Goal: Task Accomplishment & Management: Manage account settings

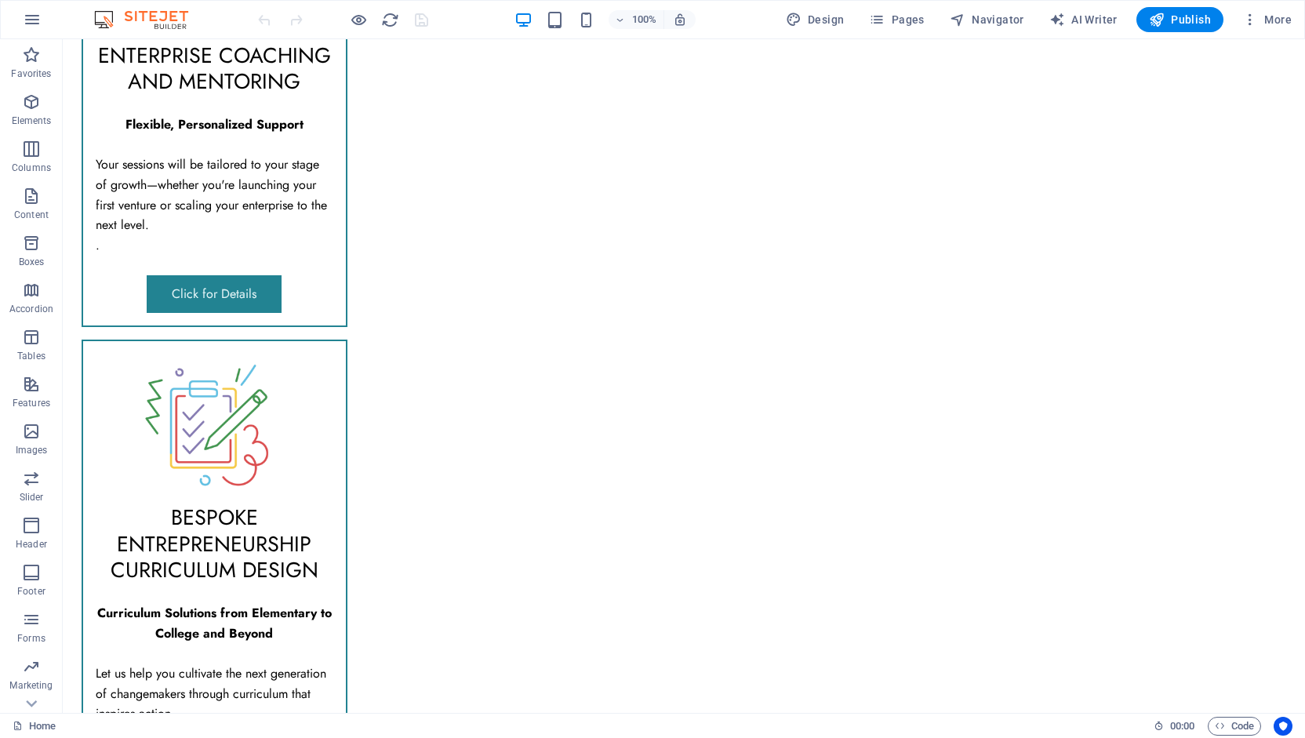
scroll to position [2075, 0]
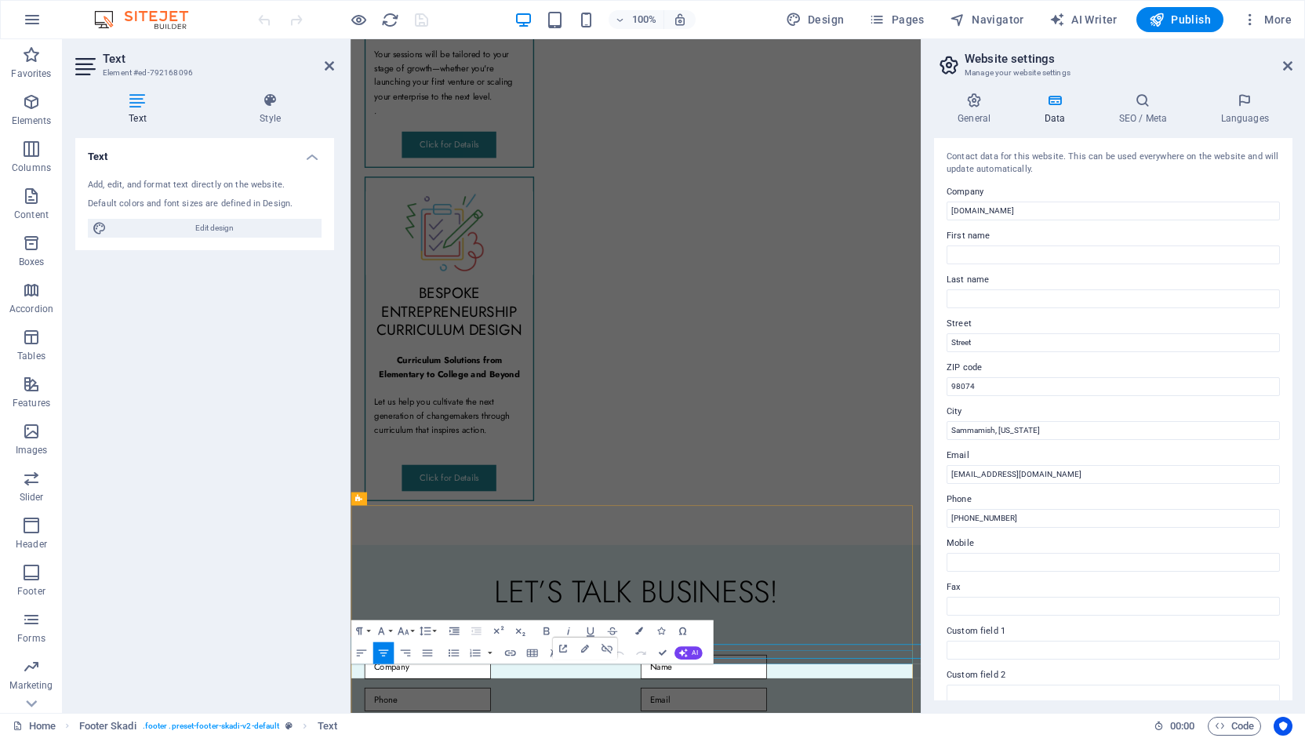
scroll to position [1814, 0]
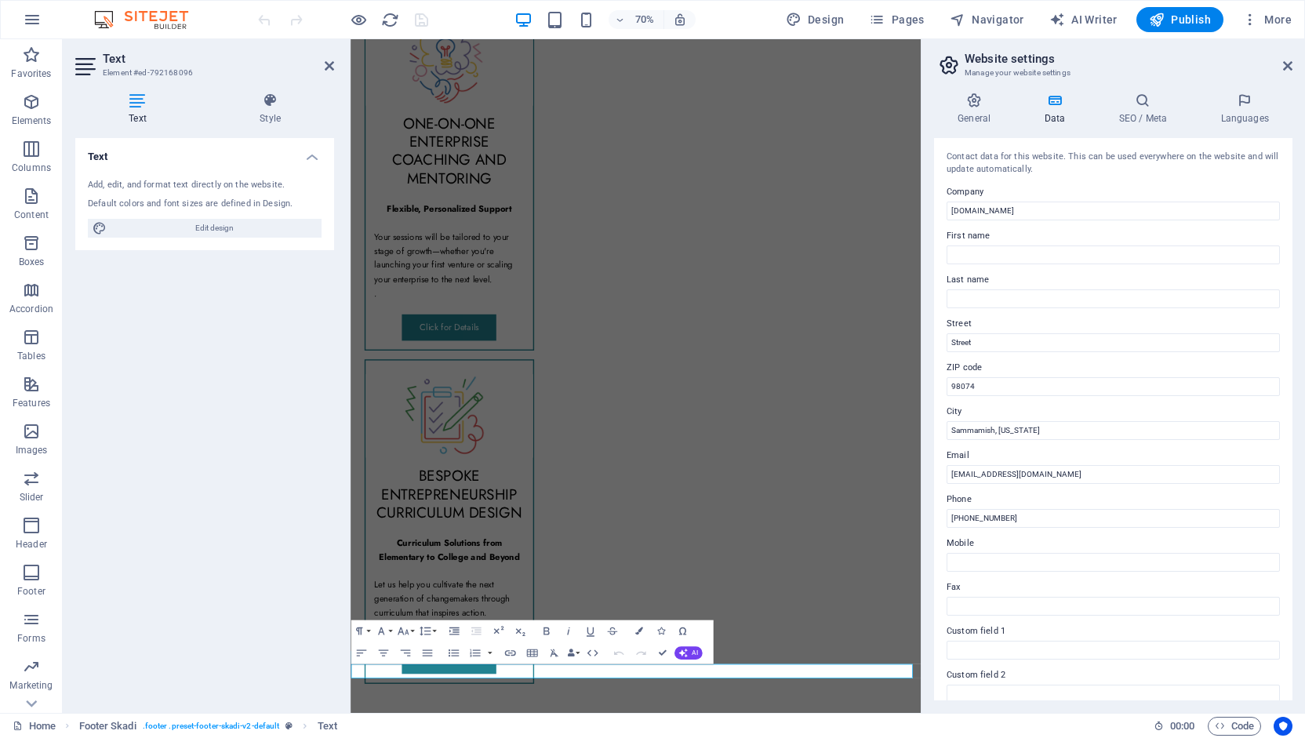
drag, startPoint x: 1288, startPoint y: 211, endPoint x: 1303, endPoint y: 343, distance: 132.6
click at [1303, 343] on div "General Data SEO / Meta Languages Website name [DOMAIN_NAME] Logo Drag files he…" at bounding box center [1112, 396] width 383 height 633
click at [994, 474] on input "[EMAIL_ADDRESS][DOMAIN_NAME]" at bounding box center [1113, 474] width 333 height 19
type input "[EMAIL_ADDRESS][DOMAIN_NAME]"
click at [1288, 68] on icon at bounding box center [1287, 66] width 9 height 13
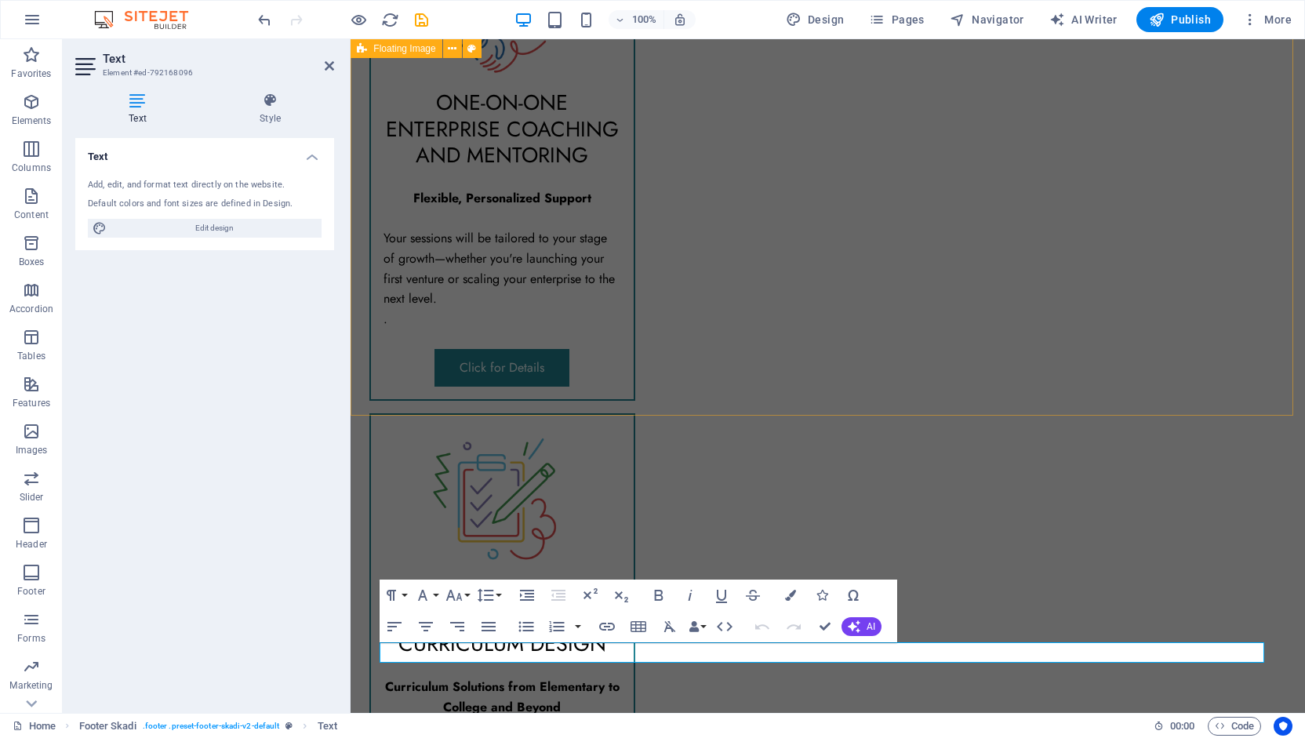
scroll to position [2075, 0]
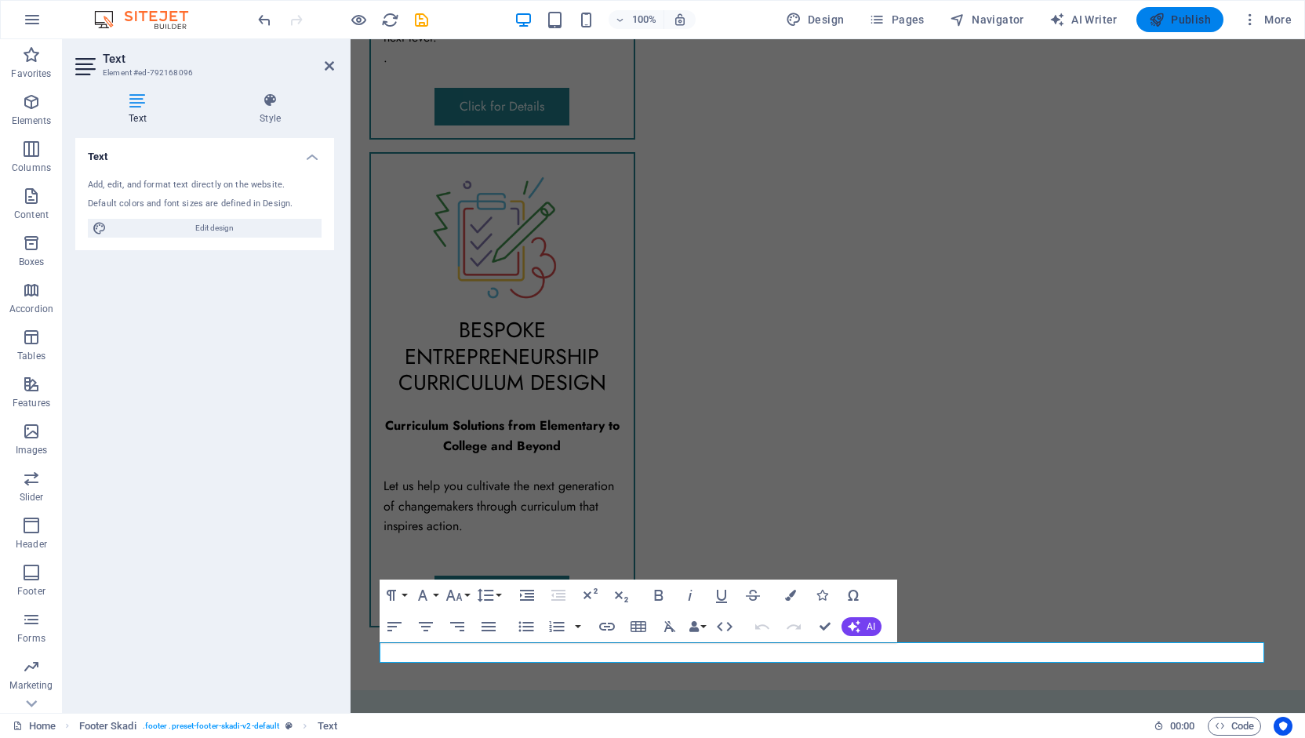
click at [1199, 18] on span "Publish" at bounding box center [1180, 20] width 62 height 16
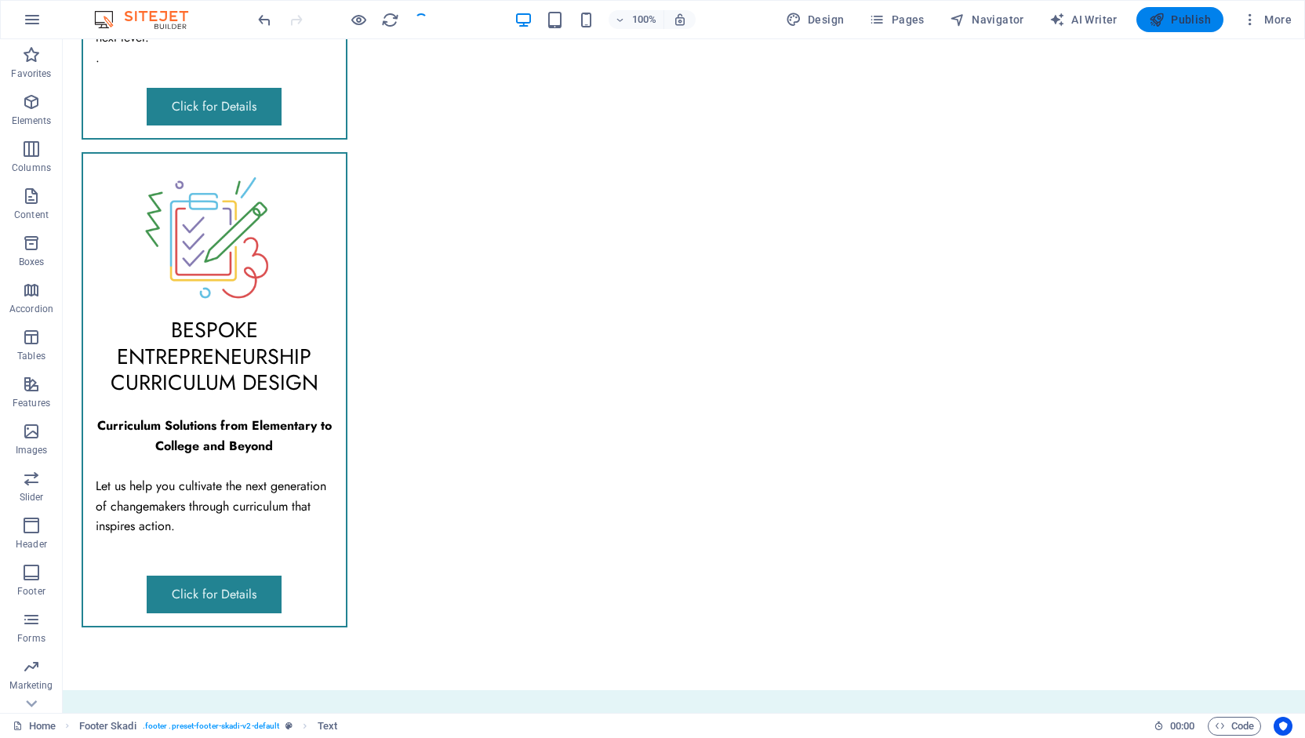
checkbox input "false"
